Goal: Information Seeking & Learning: Check status

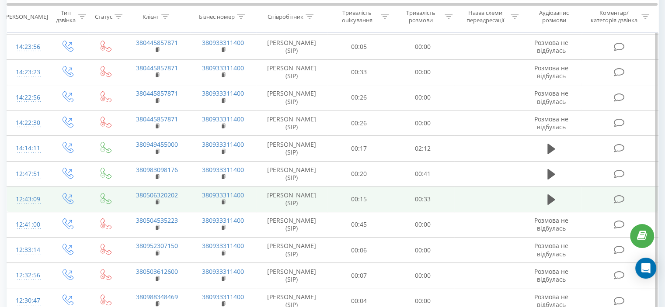
scroll to position [175, 0]
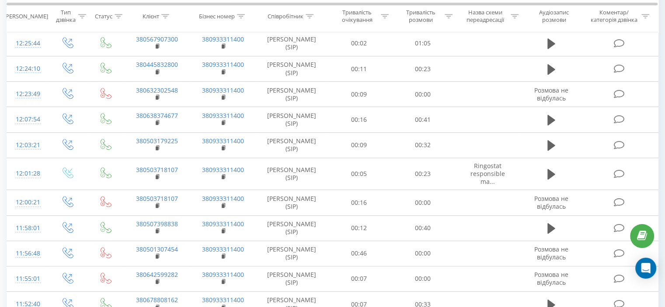
scroll to position [927, 0]
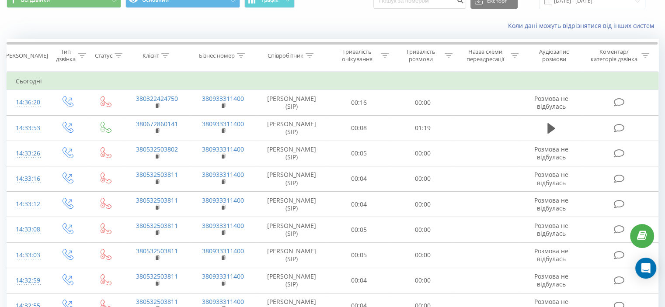
scroll to position [29, 0]
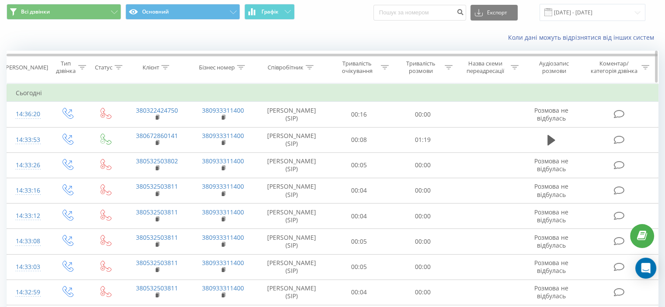
click at [434, 64] on div "Тривалість розмови" at bounding box center [421, 67] width 44 height 15
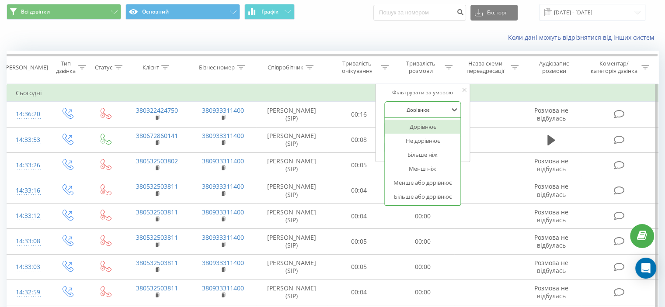
click at [424, 110] on div at bounding box center [418, 110] width 62 height 8
click at [414, 195] on div "Більше або дорівнює" at bounding box center [423, 197] width 76 height 14
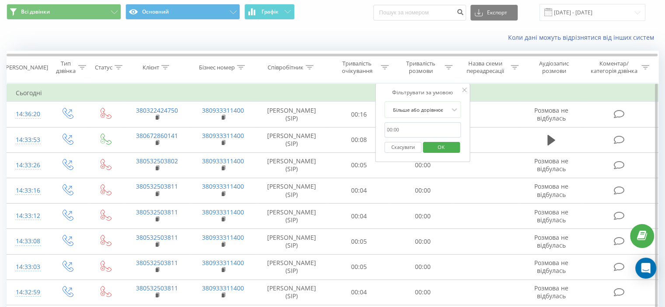
click at [423, 128] on input "text" at bounding box center [422, 129] width 77 height 15
type input "01:00"
click at [432, 150] on span "OK" at bounding box center [441, 147] width 24 height 14
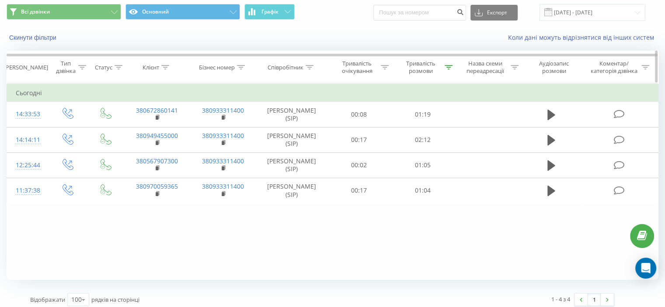
click at [440, 66] on div "Тривалість розмови" at bounding box center [421, 67] width 44 height 15
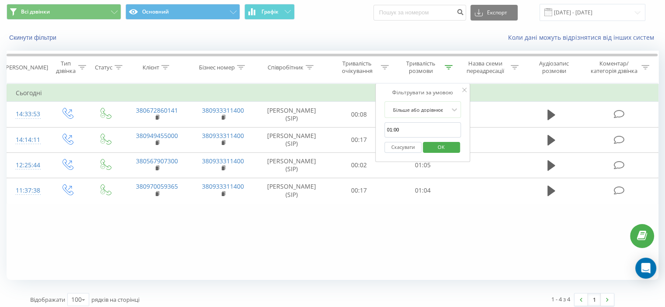
click at [412, 146] on button "Скасувати" at bounding box center [402, 147] width 37 height 11
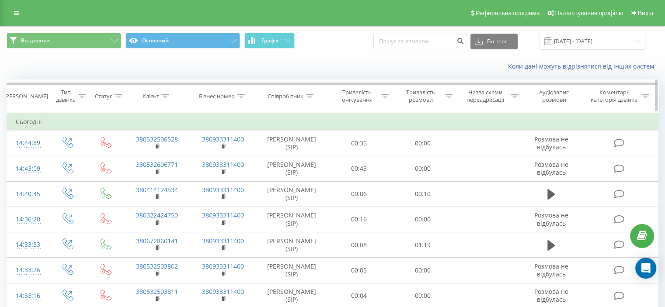
click at [119, 97] on icon at bounding box center [119, 96] width 8 height 4
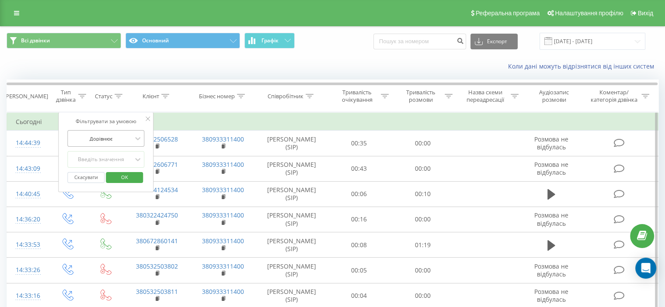
click at [115, 140] on div at bounding box center [101, 139] width 62 height 8
click at [115, 125] on div "Фільтрувати за умовою" at bounding box center [106, 121] width 77 height 9
click at [144, 118] on div "Фільтрувати за умовою" at bounding box center [106, 121] width 77 height 9
click at [88, 97] on div "Статус" at bounding box center [105, 96] width 35 height 7
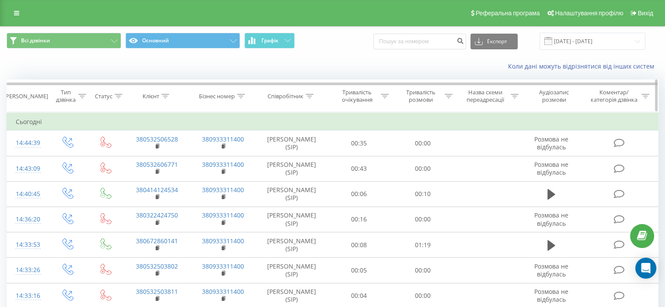
click at [85, 96] on icon at bounding box center [82, 96] width 8 height 4
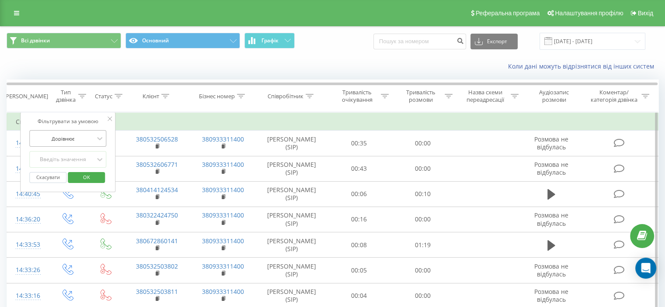
drag, startPoint x: 84, startPoint y: 126, endPoint x: 83, endPoint y: 130, distance: 4.5
click at [84, 126] on div "Фільтрувати за умовою Дорівнює Введіть значення Скасувати OK" at bounding box center [67, 152] width 95 height 80
click at [83, 130] on div "Дорівнює" at bounding box center [67, 138] width 77 height 17
click at [83, 127] on div "Фільтрувати за умовою Дорівнює Введіть значення Скасувати OK" at bounding box center [67, 152] width 95 height 80
click at [103, 121] on div "Фільтрувати за умовою" at bounding box center [67, 121] width 77 height 9
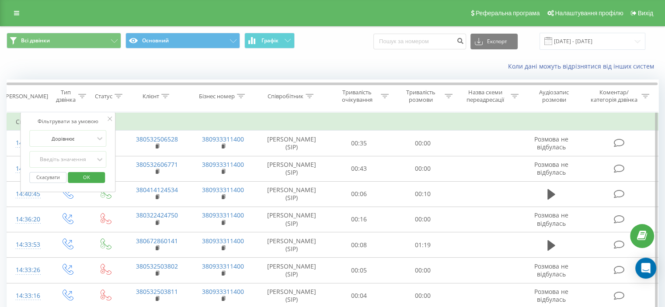
click at [112, 120] on div "Фільтрувати за умовою Дорівнює Введіть значення Скасувати OK" at bounding box center [67, 152] width 95 height 80
click at [111, 120] on icon at bounding box center [110, 119] width 4 height 4
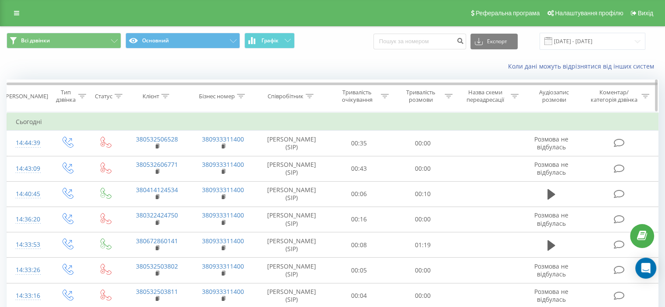
click at [116, 95] on icon at bounding box center [119, 96] width 8 height 4
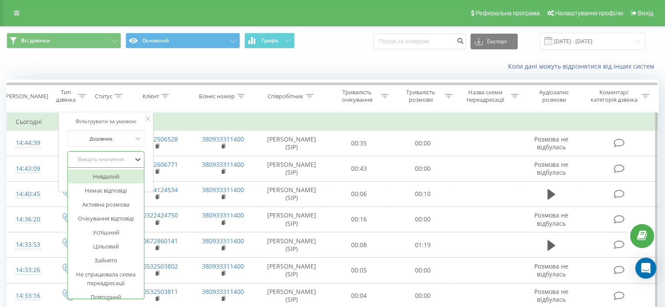
click at [114, 157] on div "Введіть значення" at bounding box center [101, 159] width 62 height 7
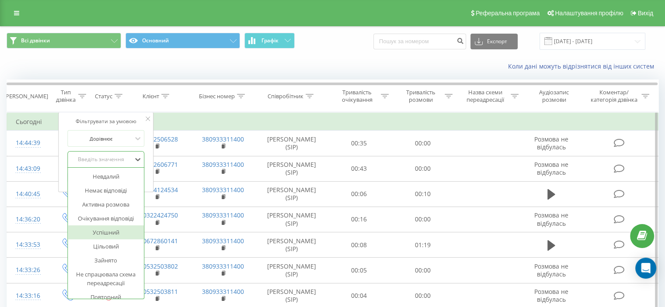
click at [103, 233] on div "Успішний" at bounding box center [106, 233] width 76 height 14
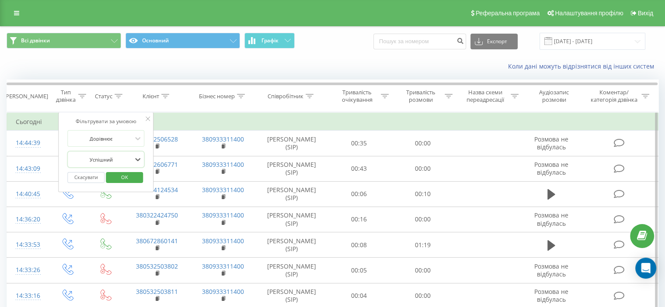
click at [132, 178] on span "OK" at bounding box center [124, 178] width 24 height 14
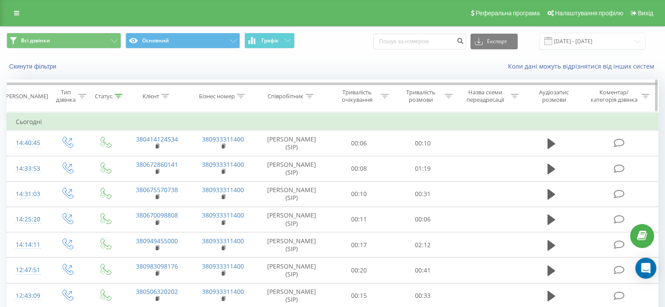
click at [111, 100] on th "Статус" at bounding box center [105, 96] width 35 height 32
click at [119, 96] on icon at bounding box center [119, 96] width 8 height 4
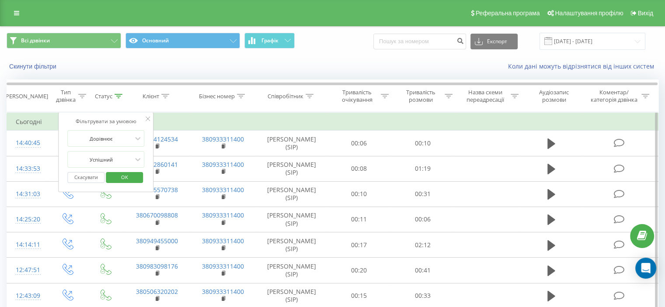
click at [91, 183] on div "Скасувати OK" at bounding box center [106, 178] width 77 height 20
click at [89, 179] on button "Скасувати" at bounding box center [86, 177] width 37 height 11
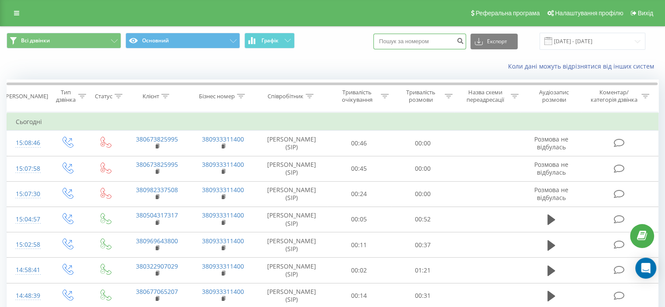
click at [447, 41] on input at bounding box center [419, 42] width 93 height 16
paste input "380443550555"
type input "380443550555"
click at [464, 42] on icon "submit" at bounding box center [459, 39] width 7 height 5
click at [629, 41] on input "25.02.2025 - 25.03.2025" at bounding box center [593, 41] width 106 height 17
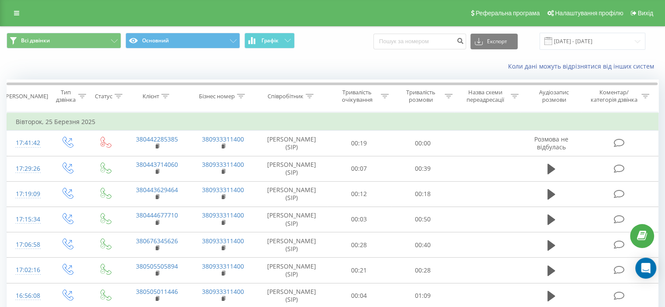
click at [331, 71] on div "Коли дані можуть відрізнятися вiд інших систем" at bounding box center [332, 66] width 664 height 21
click at [596, 45] on input "25.02.2025 - 25.03.2025" at bounding box center [593, 41] width 106 height 17
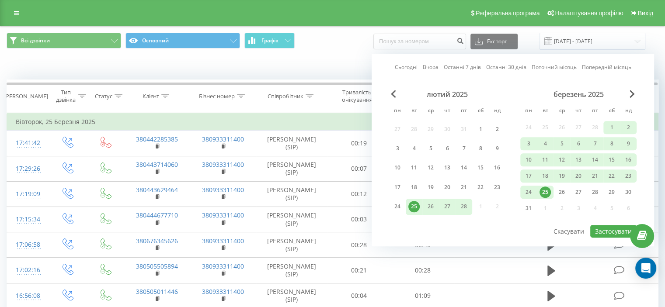
click at [413, 71] on link "Сьогодні" at bounding box center [406, 67] width 23 height 8
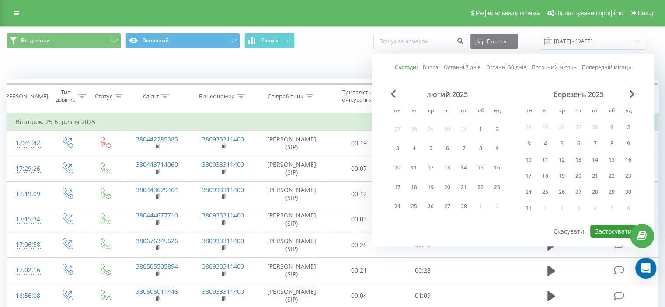
click at [599, 227] on button "Застосувати" at bounding box center [613, 231] width 46 height 13
type input "[DATE] - [DATE]"
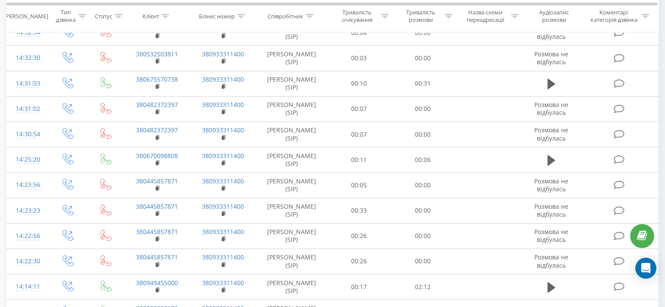
scroll to position [1713, 0]
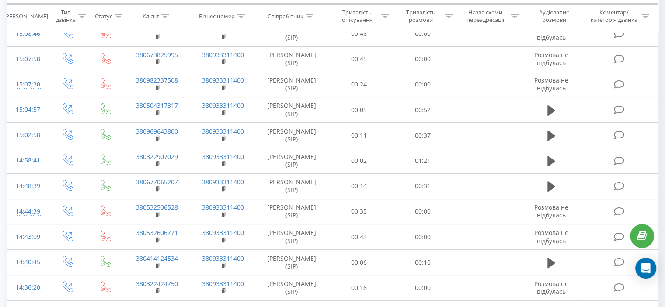
scroll to position [531, 0]
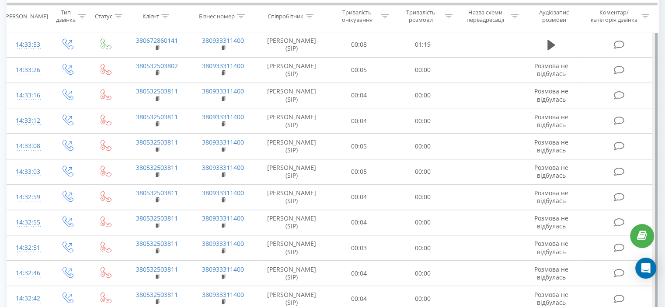
drag, startPoint x: 665, startPoint y: 111, endPoint x: 655, endPoint y: 193, distance: 83.1
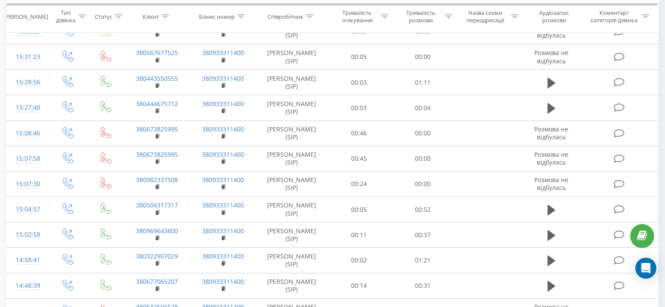
scroll to position [0, 0]
